Goal: Check status: Check status

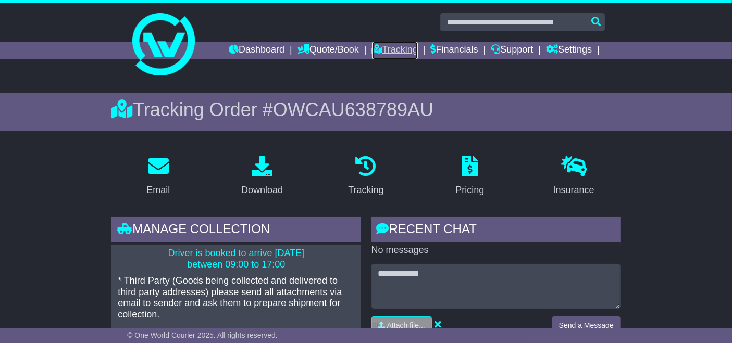
click at [394, 52] on link "Tracking" at bounding box center [395, 51] width 46 height 18
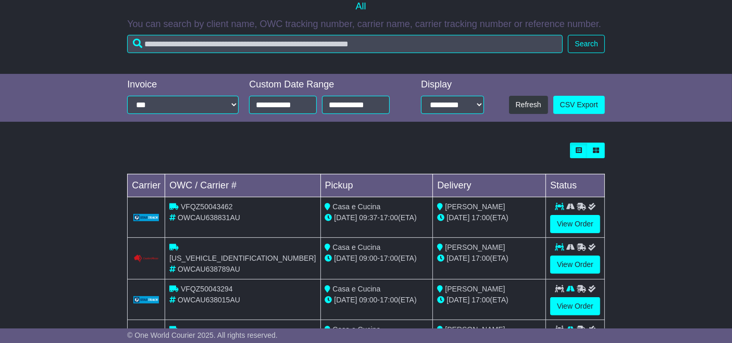
scroll to position [233, 0]
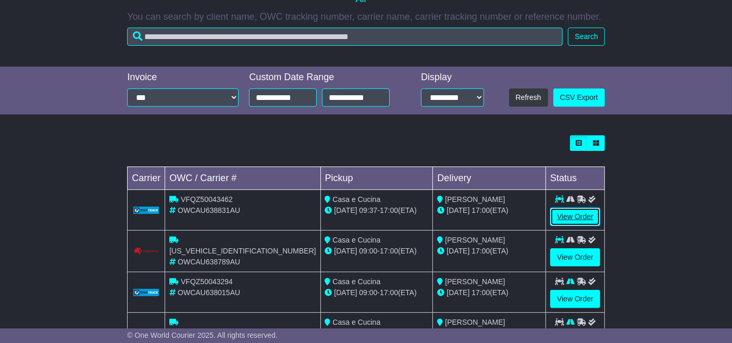
click at [576, 218] on link "View Order" at bounding box center [575, 217] width 50 height 18
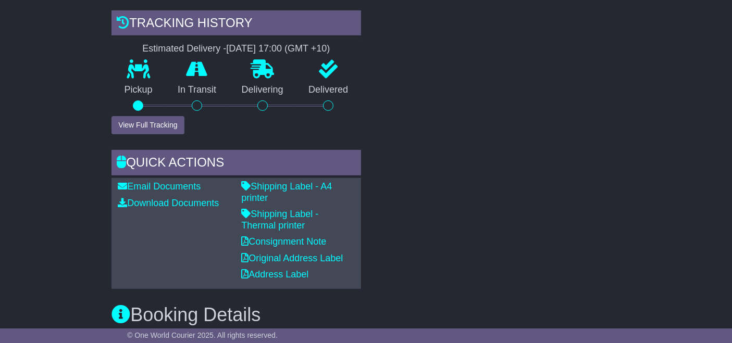
scroll to position [369, 0]
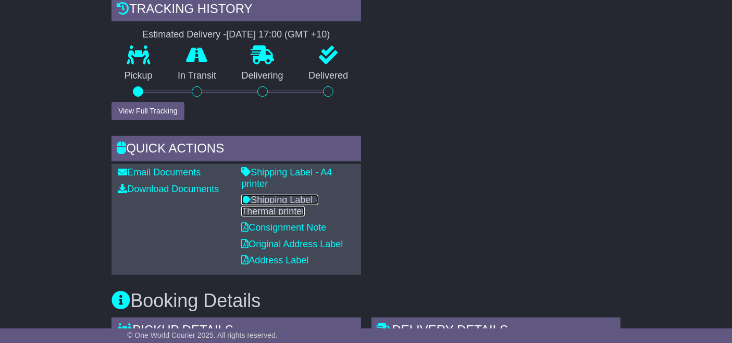
click at [318, 195] on link "Shipping Label - Thermal printer" at bounding box center [279, 206] width 77 height 22
